Goal: Entertainment & Leisure: Consume media (video, audio)

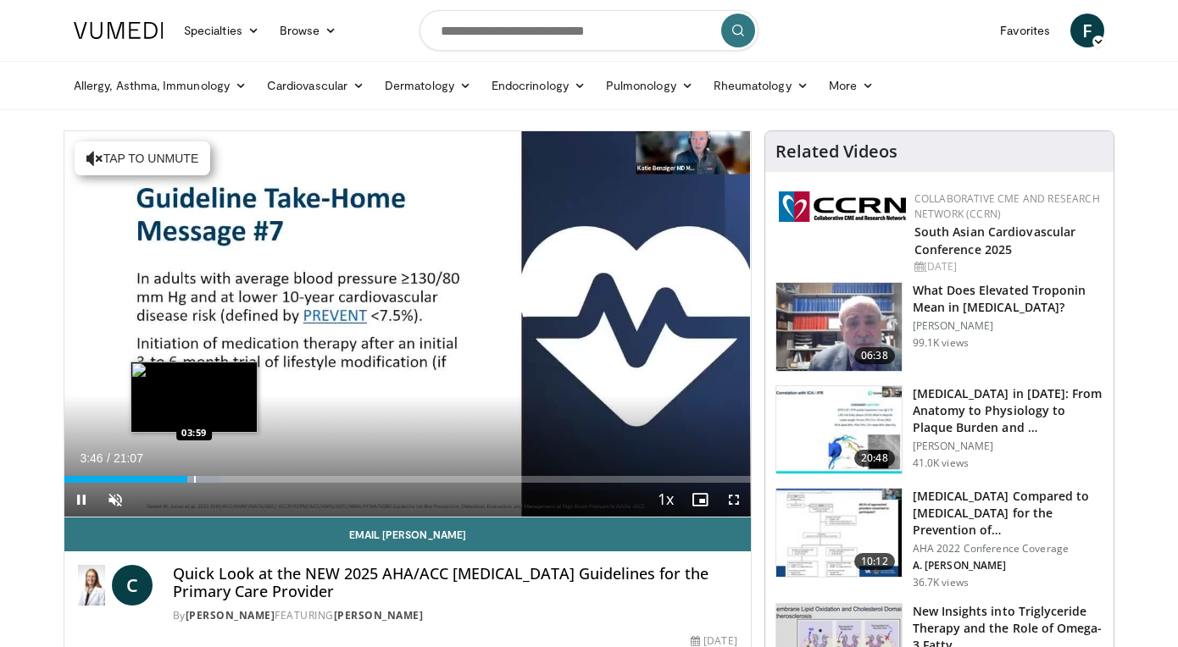
click at [194, 478] on div "Progress Bar" at bounding box center [195, 479] width 2 height 7
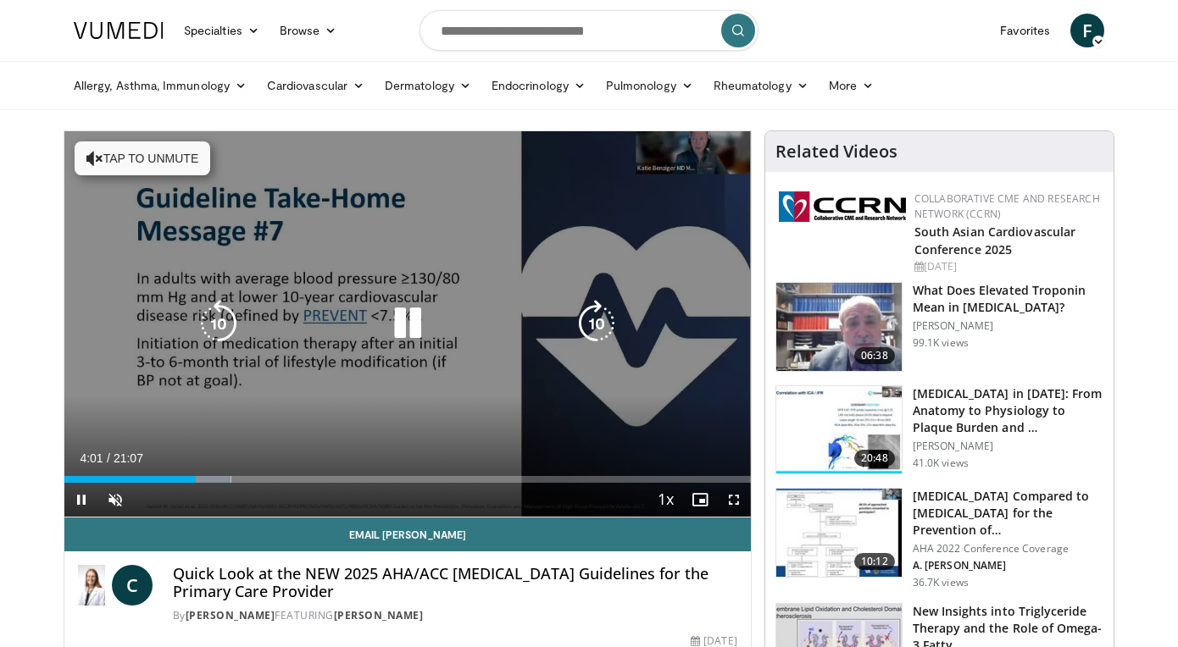
click at [272, 447] on div "10 seconds Tap to unmute" at bounding box center [407, 324] width 686 height 386
click at [400, 324] on icon "Video Player" at bounding box center [407, 323] width 47 height 47
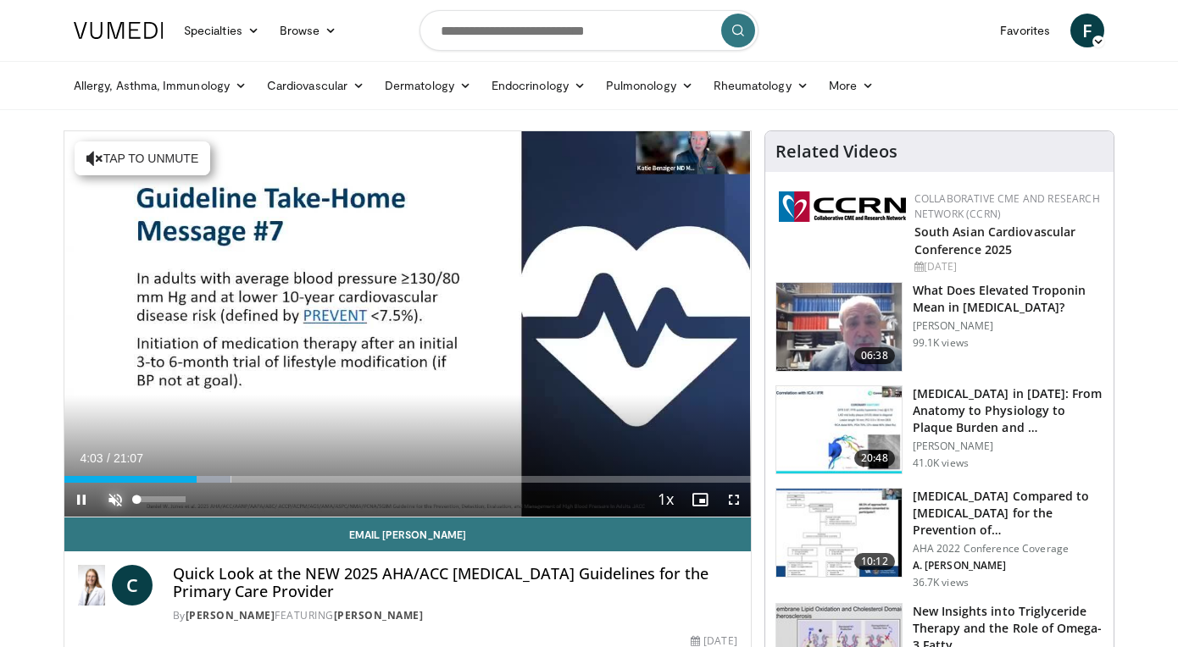
click at [114, 497] on span "Video Player" at bounding box center [115, 500] width 34 height 34
click at [375, 403] on div "10 seconds Tap to unmute" at bounding box center [407, 324] width 686 height 386
drag, startPoint x: 375, startPoint y: 403, endPoint x: 372, endPoint y: 385, distance: 18.0
click at [372, 382] on div "10 seconds Tap to unmute" at bounding box center [407, 324] width 686 height 386
click at [733, 500] on span "Video Player" at bounding box center [734, 500] width 34 height 34
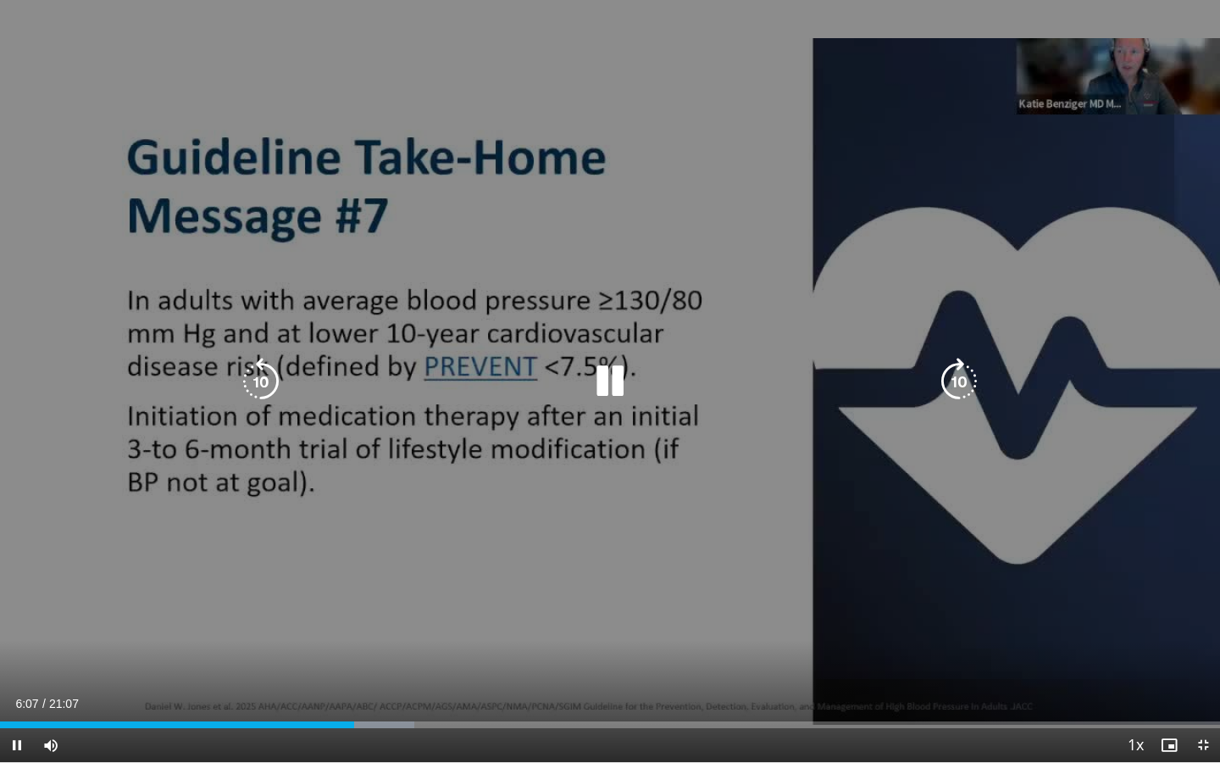
click at [611, 377] on icon "Video Player" at bounding box center [609, 381] width 47 height 47
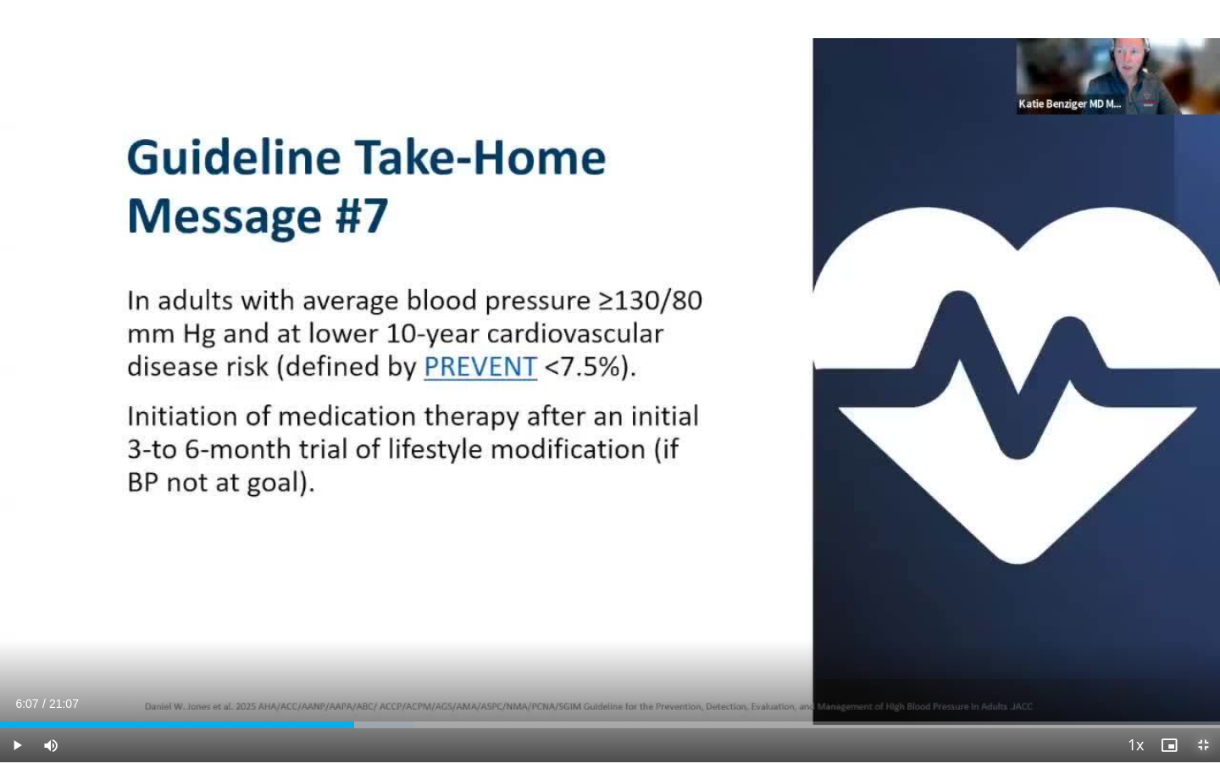
click at [1177, 647] on span "Video Player" at bounding box center [1203, 745] width 34 height 34
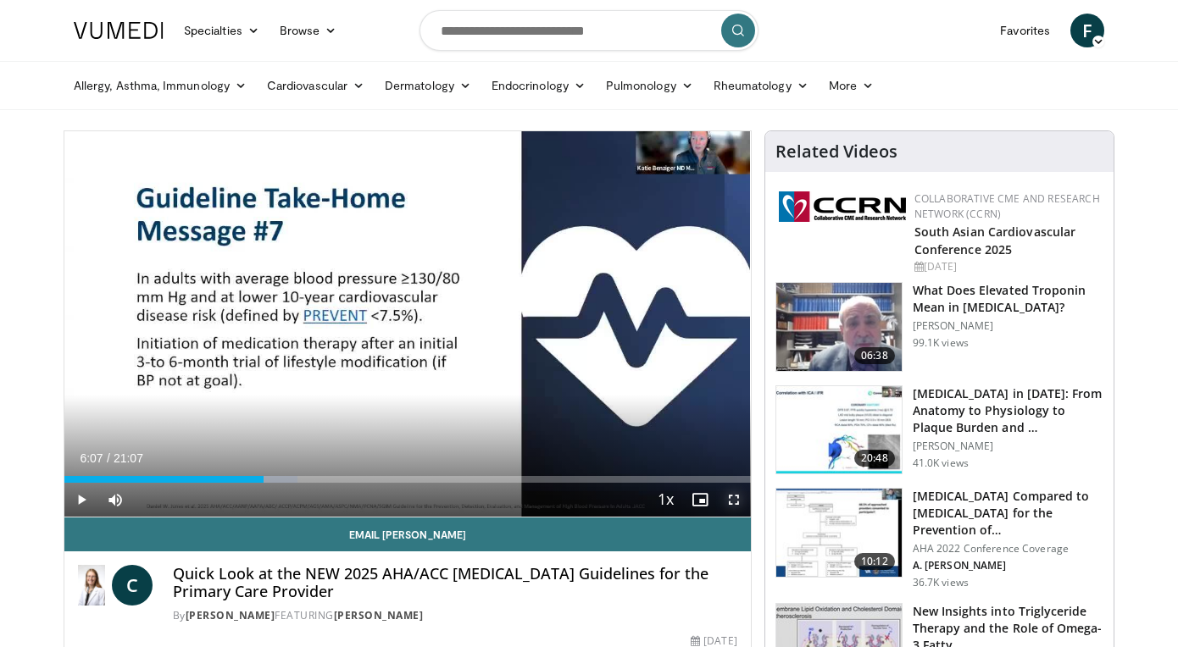
click at [733, 499] on span "Video Player" at bounding box center [734, 500] width 34 height 34
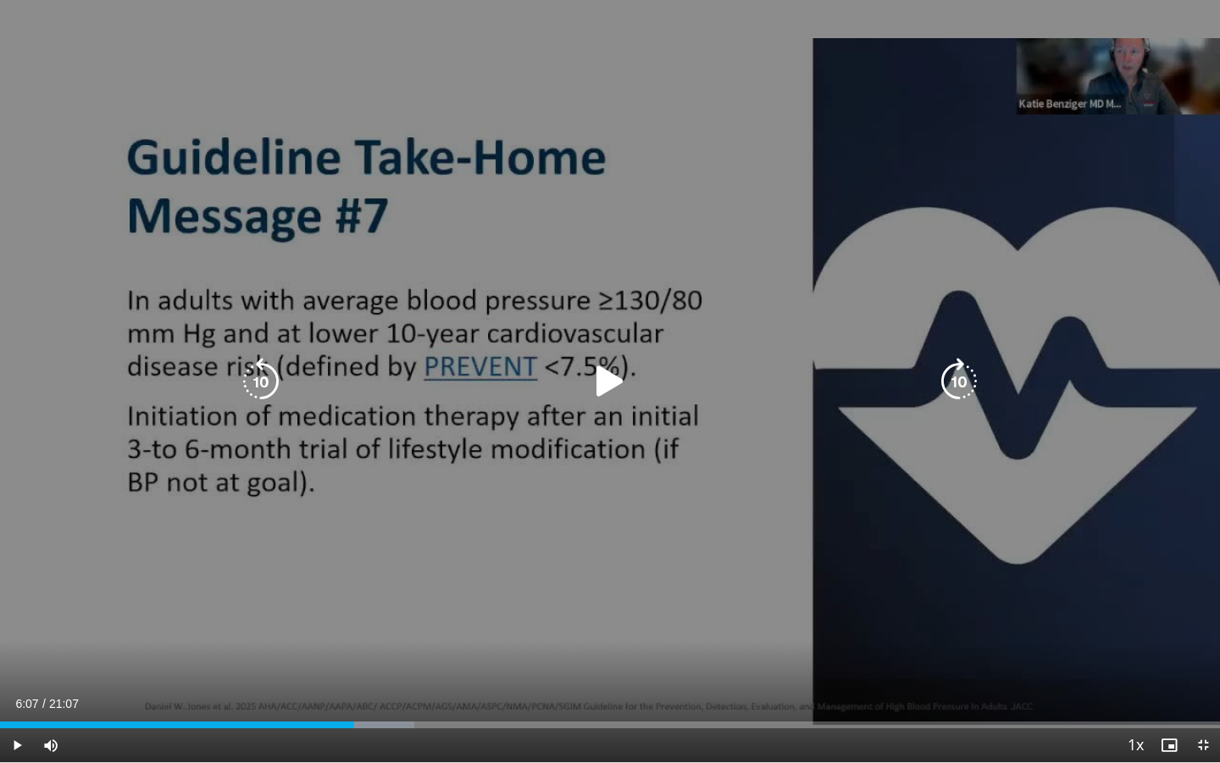
click at [608, 378] on icon "Video Player" at bounding box center [609, 381] width 47 height 47
click at [580, 395] on div "Video Player" at bounding box center [610, 381] width 732 height 34
click at [614, 383] on icon "Video Player" at bounding box center [609, 381] width 47 height 47
click at [606, 381] on icon "Video Player" at bounding box center [609, 381] width 47 height 47
click at [434, 497] on div "10 seconds Tap to unmute" at bounding box center [610, 381] width 1220 height 762
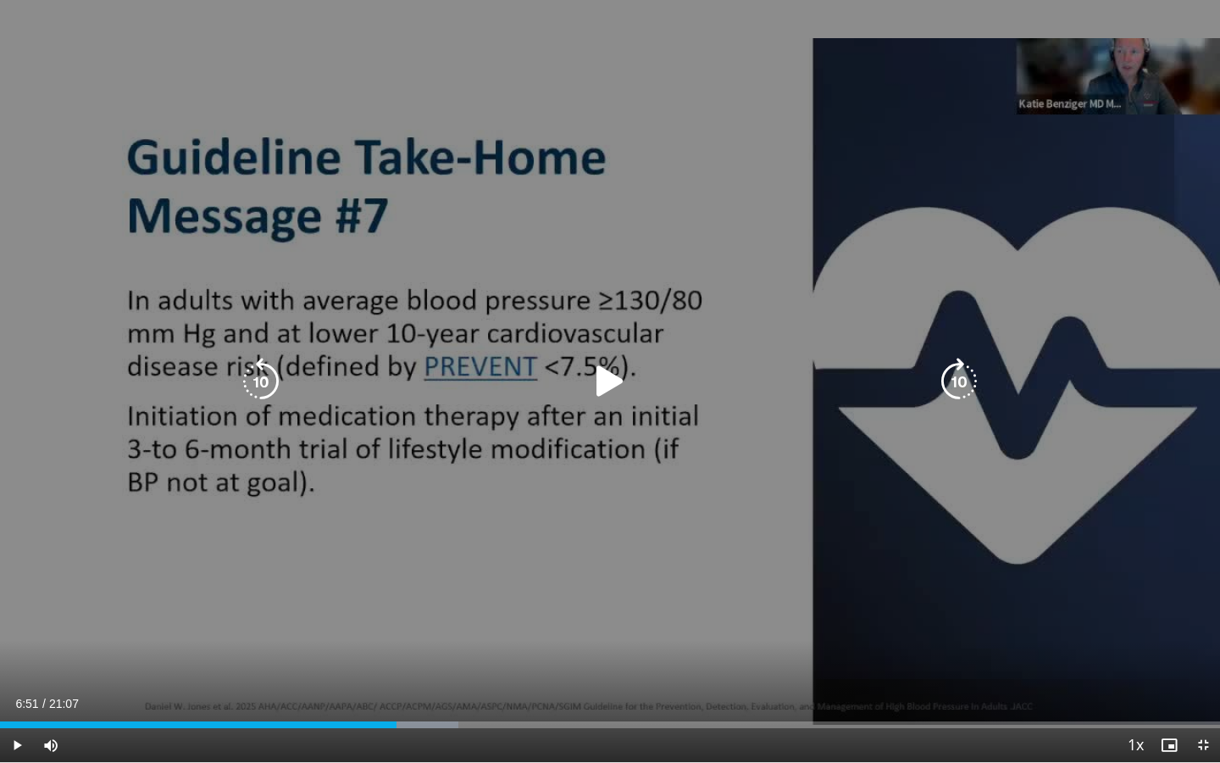
click at [446, 502] on div "10 seconds Tap to unmute" at bounding box center [610, 381] width 1220 height 762
click at [303, 504] on div "10 seconds Tap to unmute" at bounding box center [610, 381] width 1220 height 762
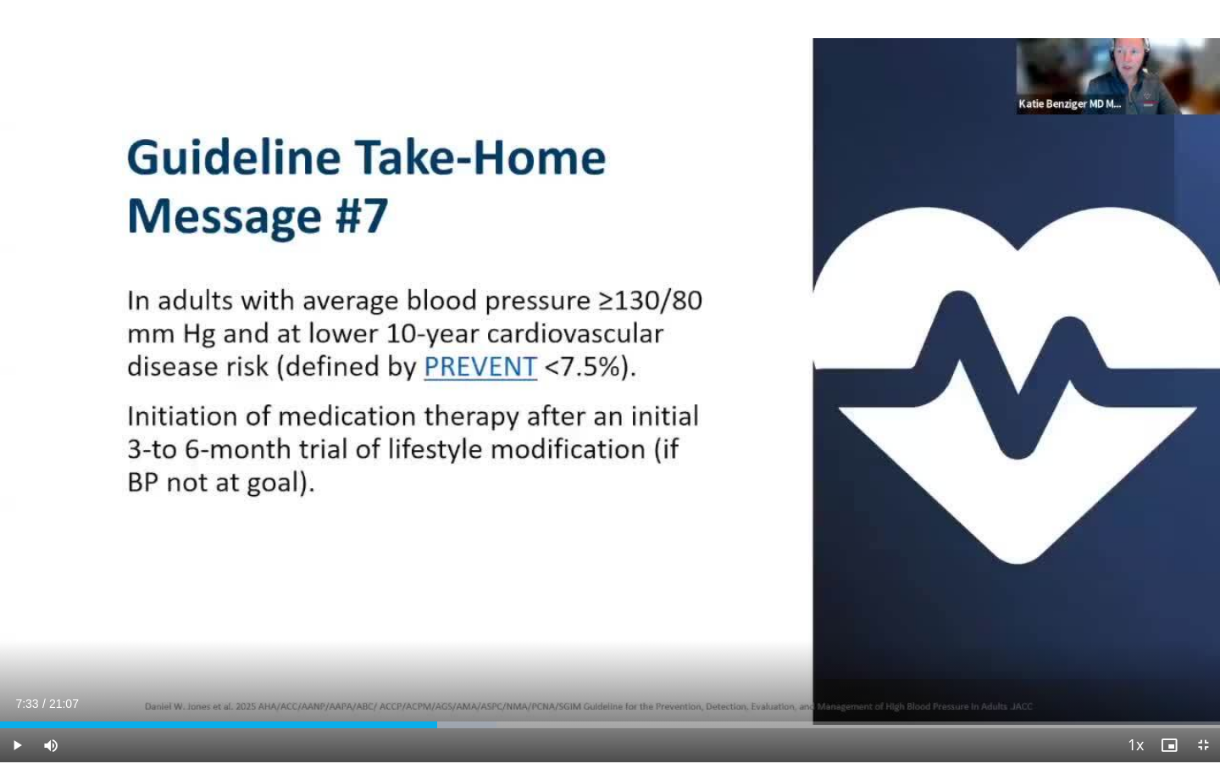
click at [303, 504] on div "10 seconds Tap to unmute" at bounding box center [610, 381] width 1220 height 762
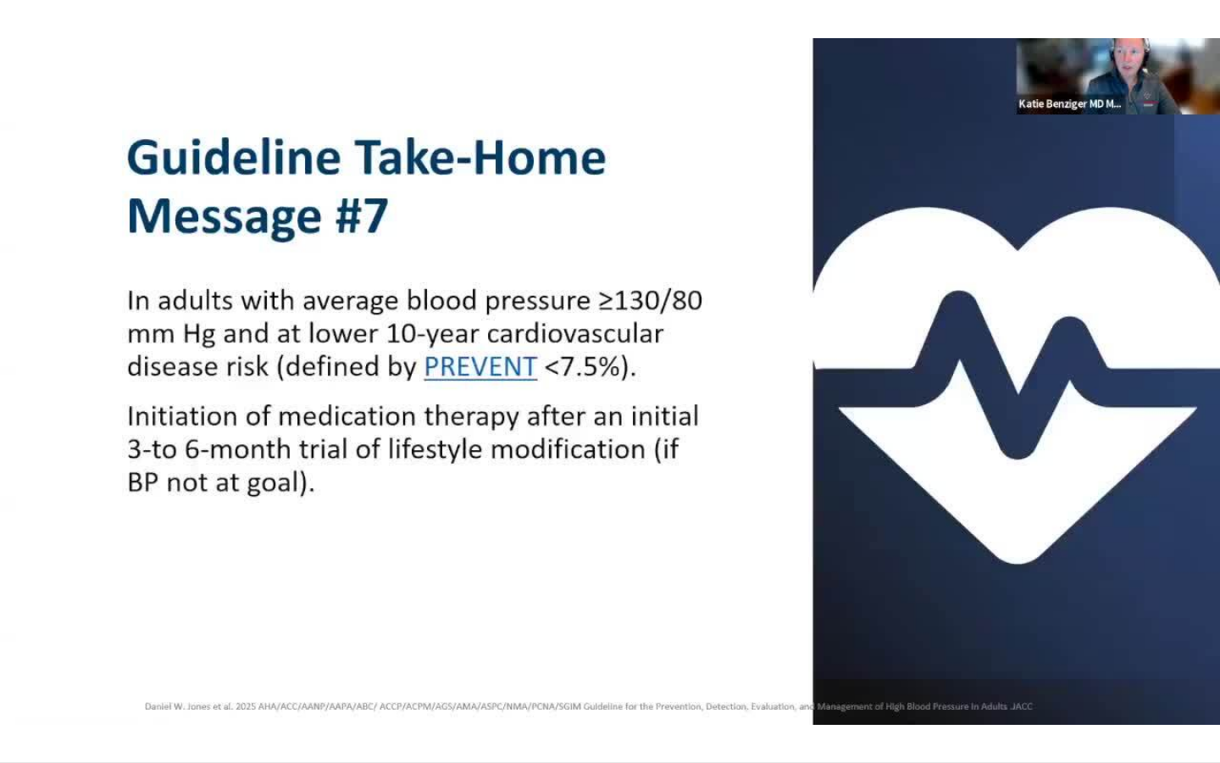
drag, startPoint x: 131, startPoint y: 442, endPoint x: 50, endPoint y: 0, distance: 449.8
click at [100, 258] on div "10 seconds Tap to unmute" at bounding box center [610, 381] width 1220 height 762
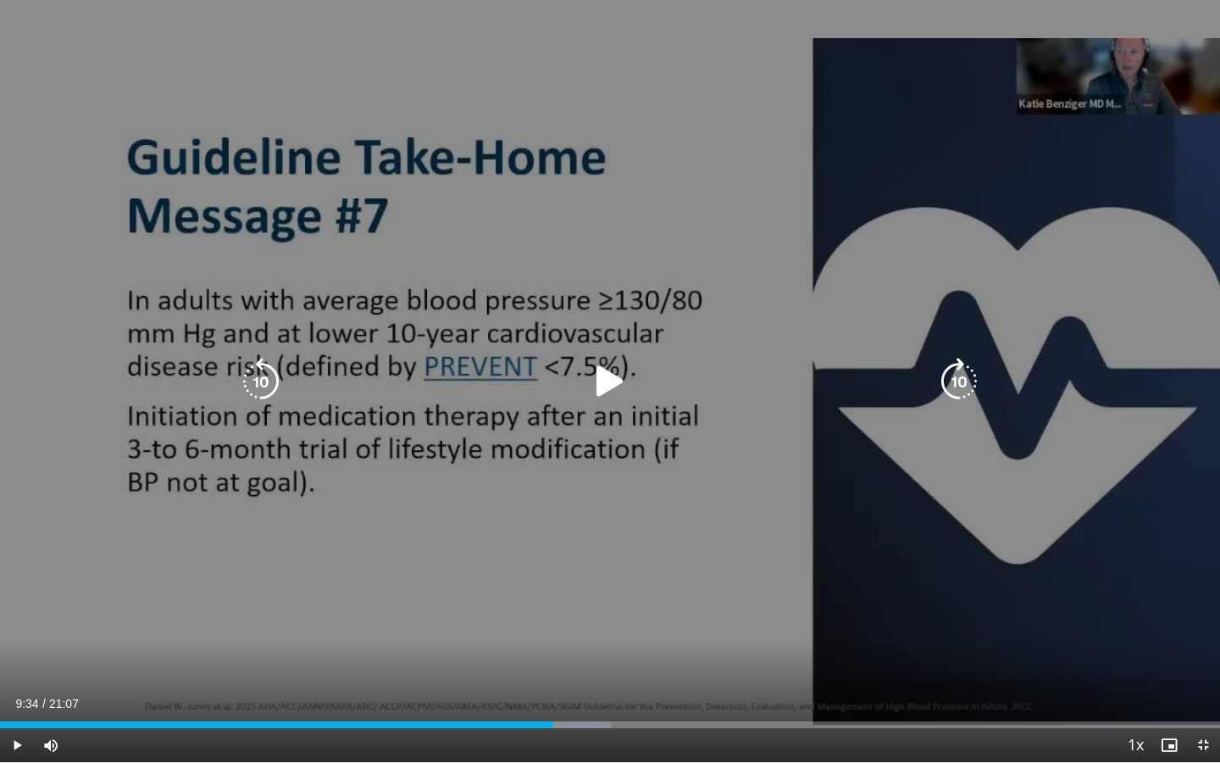
click at [89, 186] on div "10 seconds Tap to unmute" at bounding box center [610, 381] width 1220 height 762
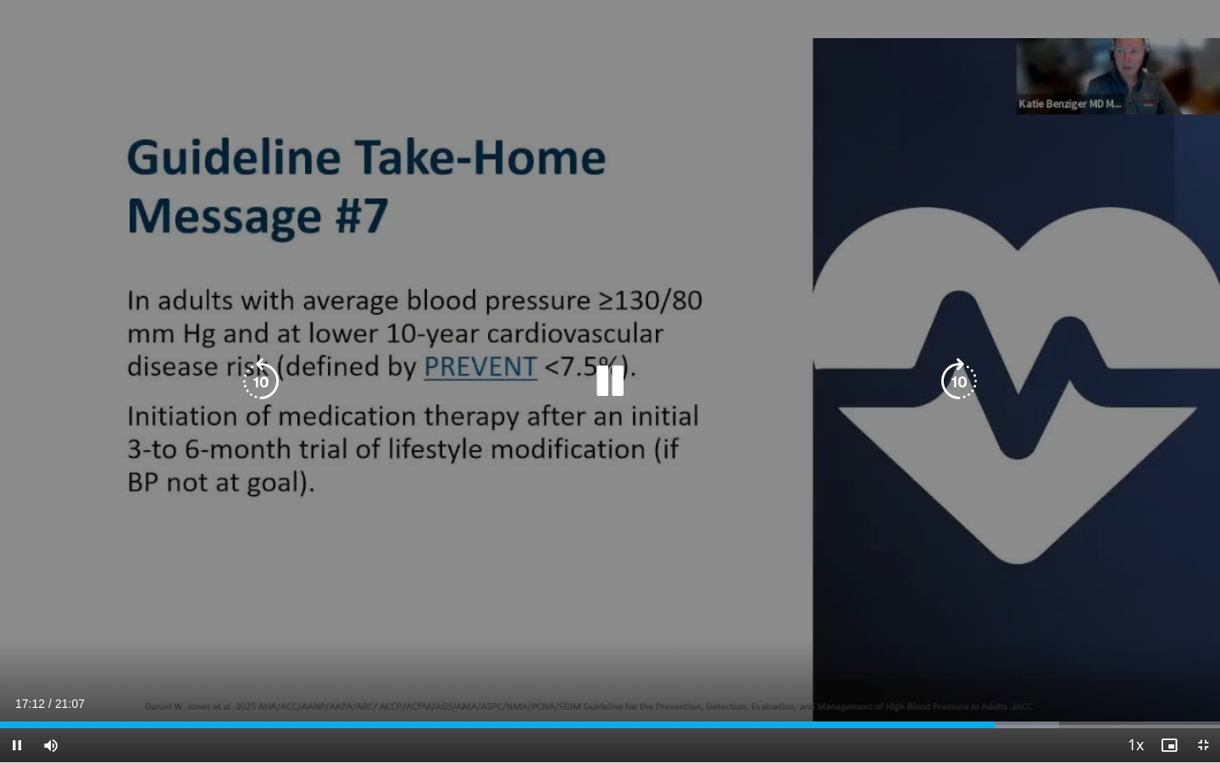
click at [611, 382] on icon "Video Player" at bounding box center [609, 381] width 47 height 47
click at [1098, 458] on div "10 seconds Tap to unmute" at bounding box center [610, 381] width 1220 height 762
click at [1023, 480] on div "10 seconds Tap to unmute" at bounding box center [610, 381] width 1220 height 762
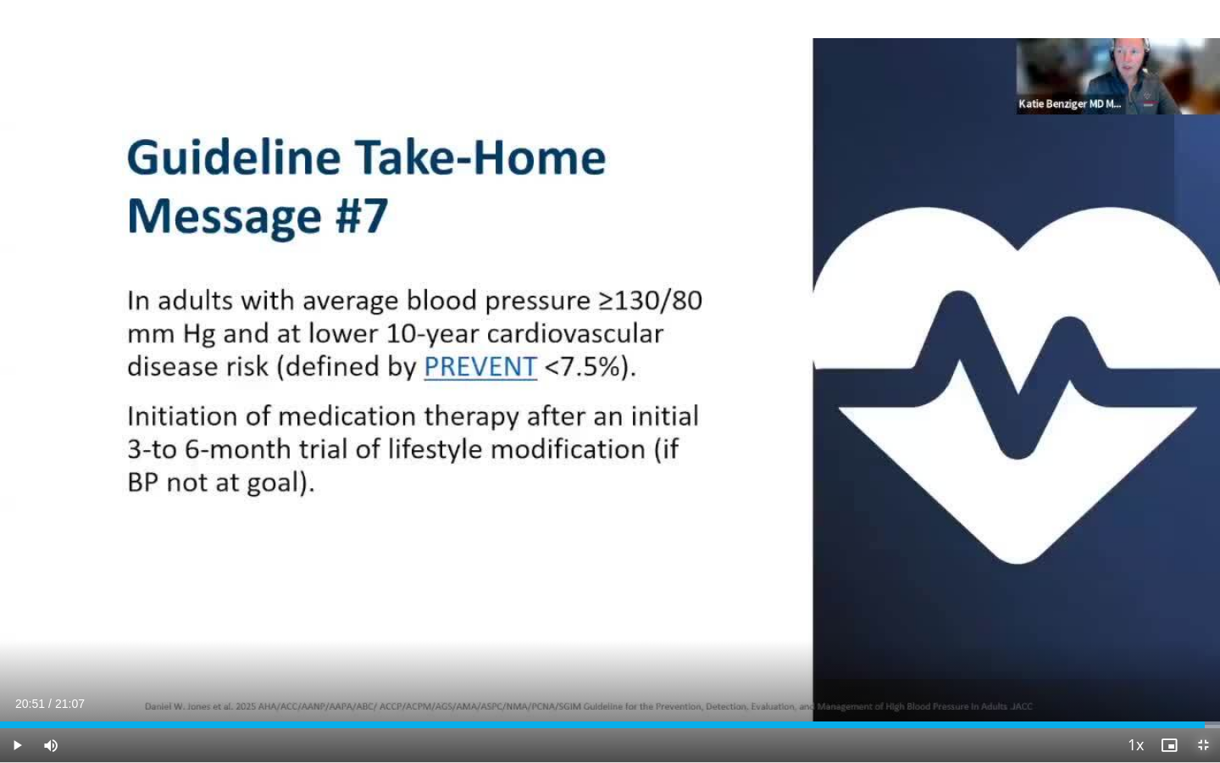
click at [1177, 647] on span "Video Player" at bounding box center [1203, 745] width 34 height 34
